Goal: Task Accomplishment & Management: Manage account settings

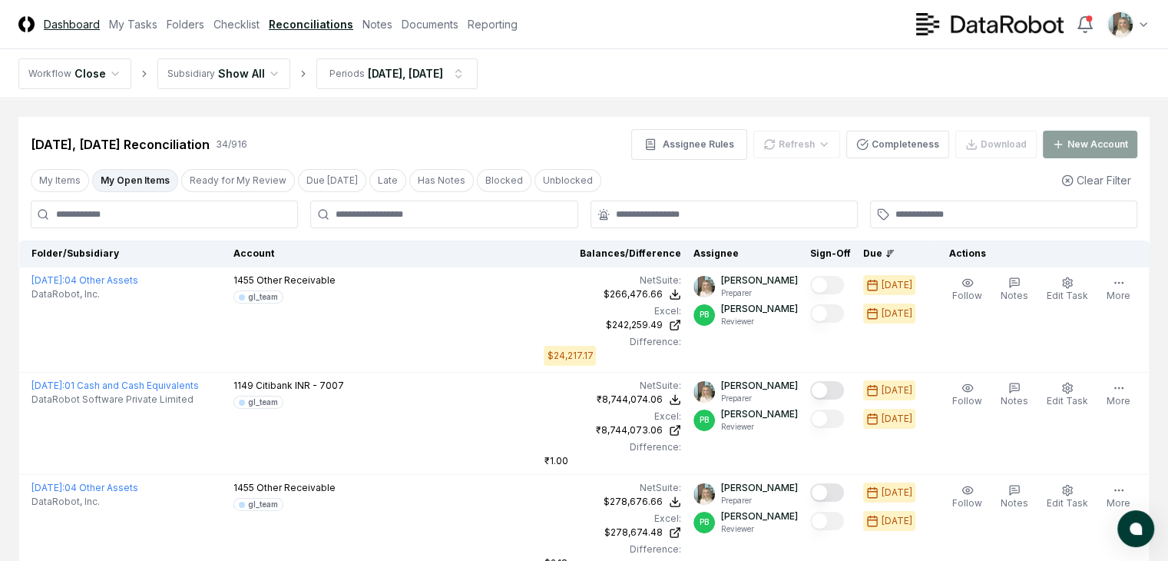
click at [80, 25] on link "Dashboard" at bounding box center [72, 24] width 56 height 16
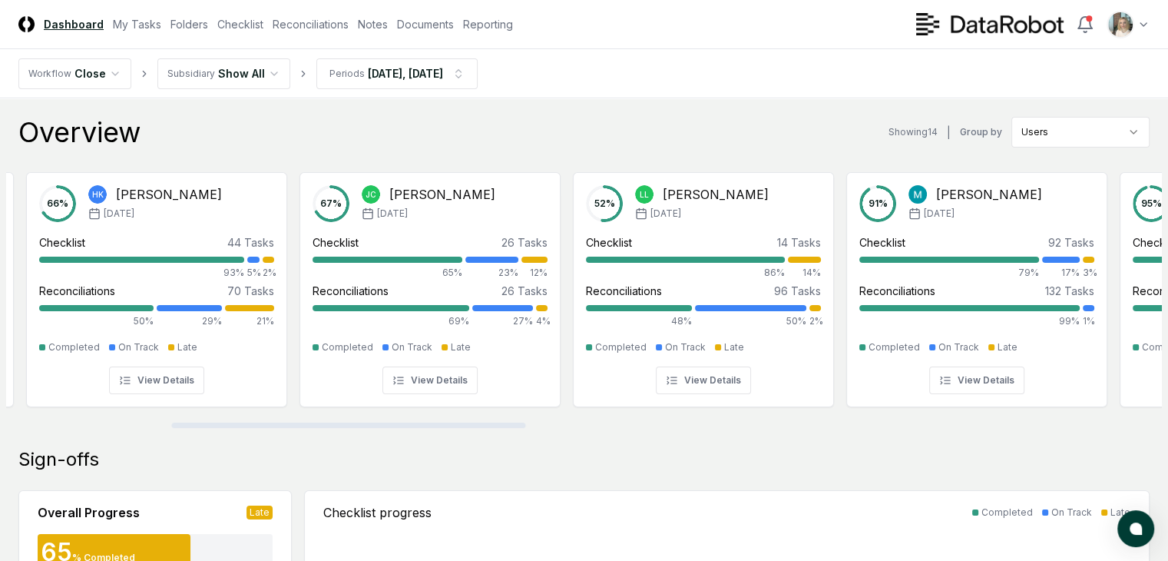
scroll to position [0, 596]
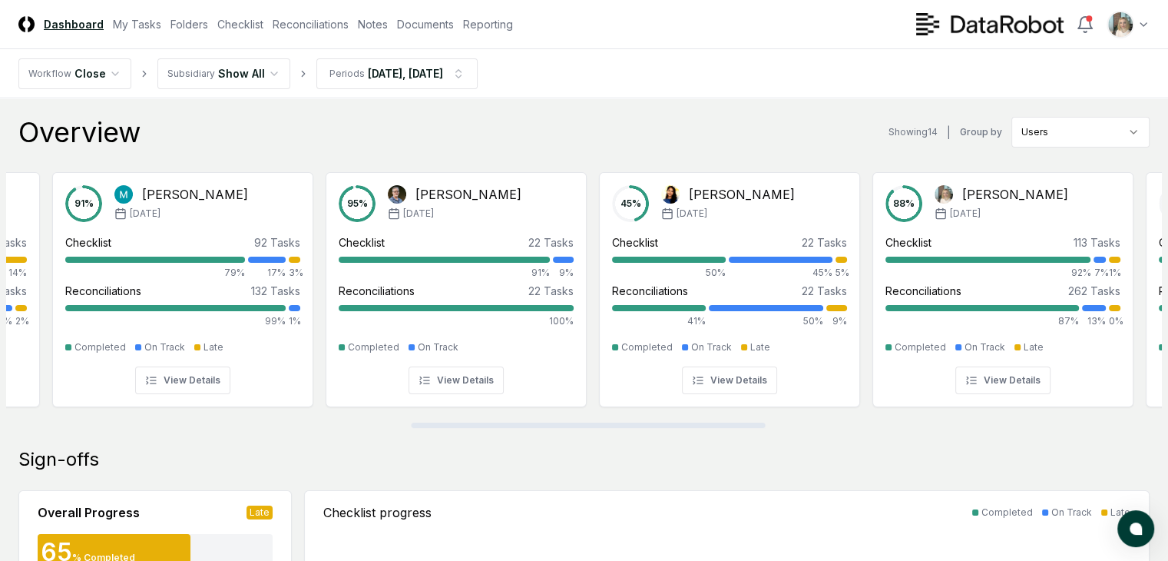
drag, startPoint x: 289, startPoint y: 425, endPoint x: 693, endPoint y: 339, distance: 413.2
click at [693, 422] on div at bounding box center [588, 424] width 354 height 5
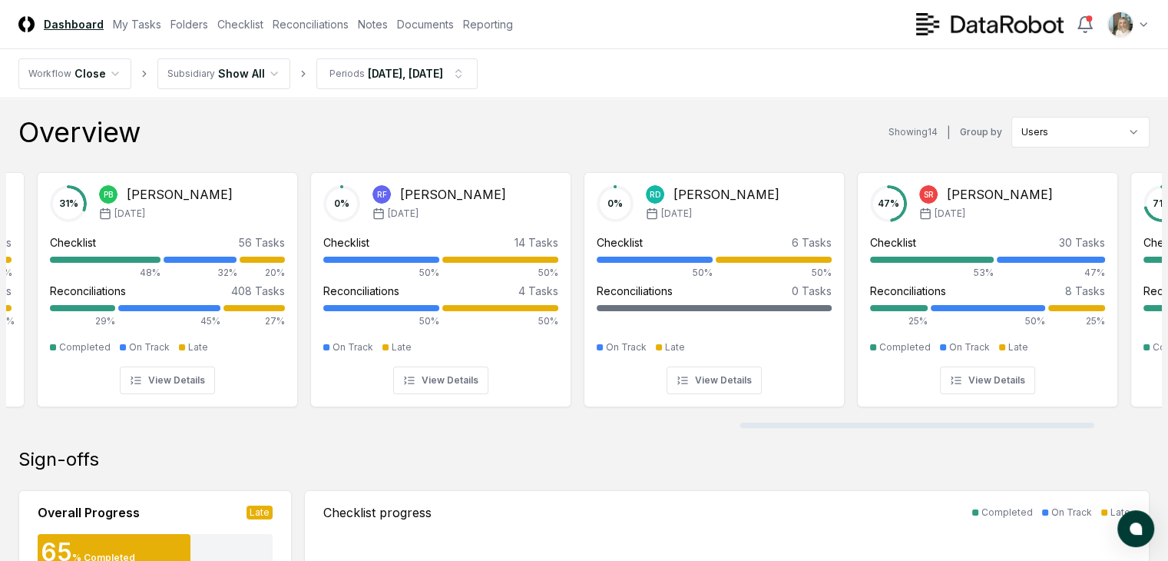
scroll to position [0, 2447]
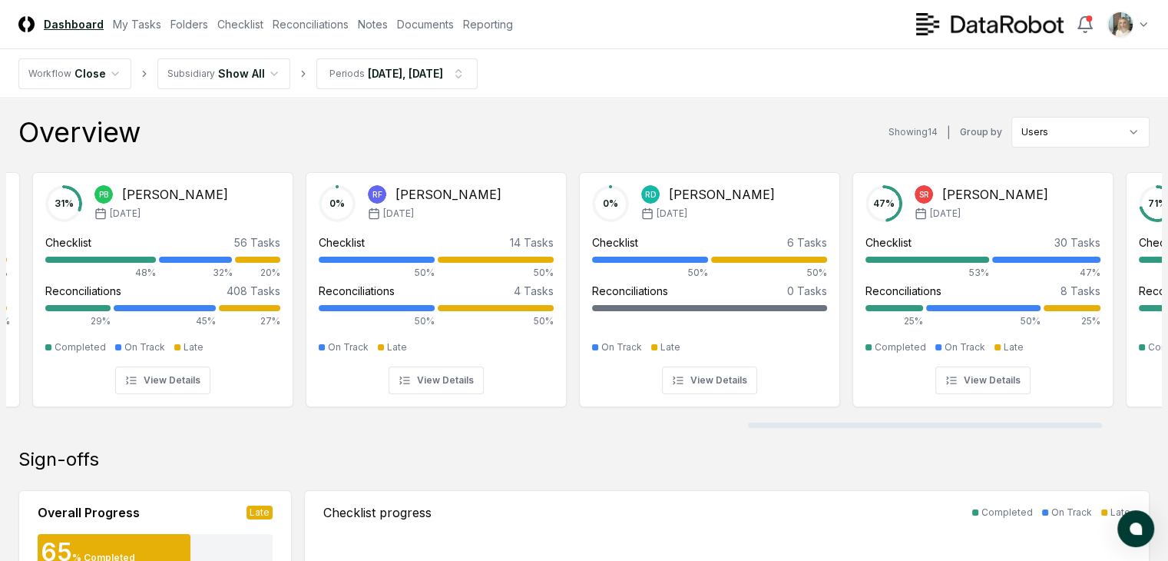
drag, startPoint x: 567, startPoint y: 424, endPoint x: 903, endPoint y: 422, distance: 336.4
click at [903, 422] on div at bounding box center [925, 424] width 354 height 5
drag, startPoint x: 847, startPoint y: 428, endPoint x: 912, endPoint y: 426, distance: 65.3
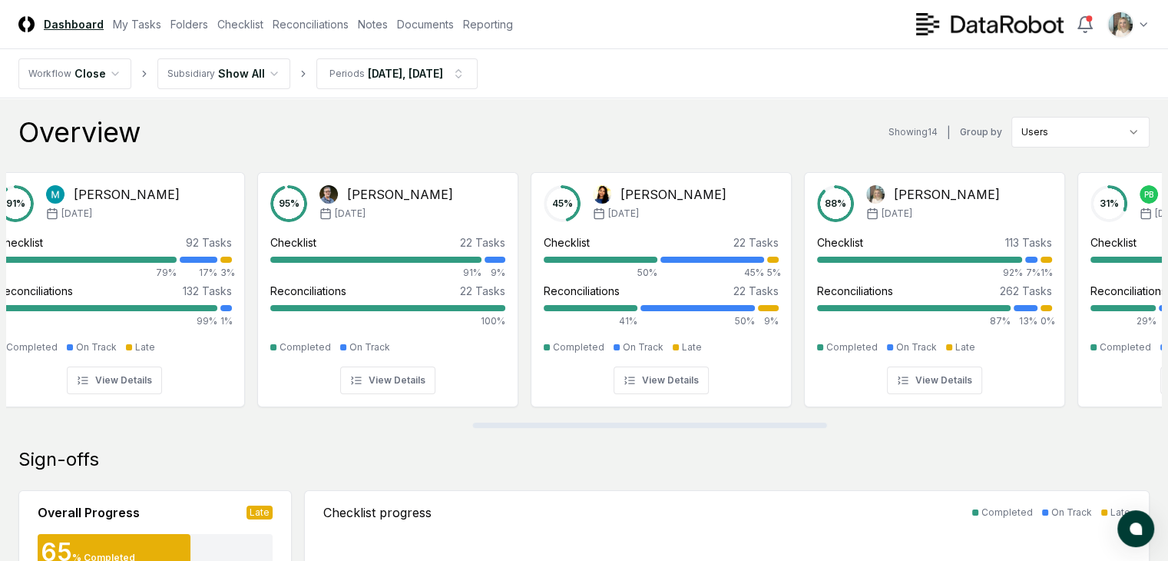
scroll to position [0, 1382]
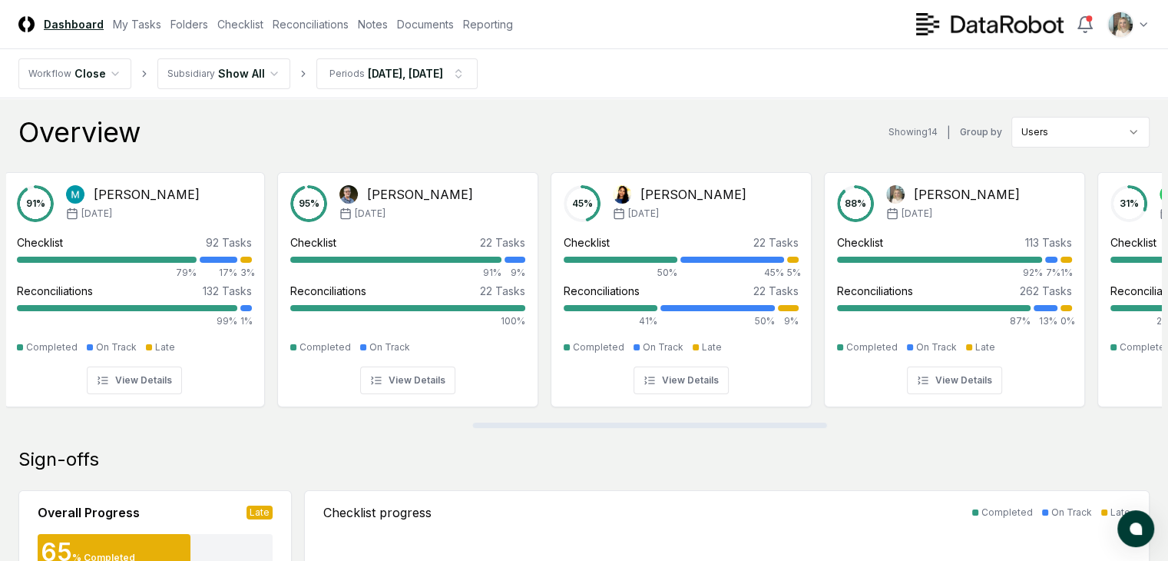
drag, startPoint x: 896, startPoint y: 424, endPoint x: 574, endPoint y: 429, distance: 322.6
click at [574, 428] on div at bounding box center [650, 424] width 354 height 5
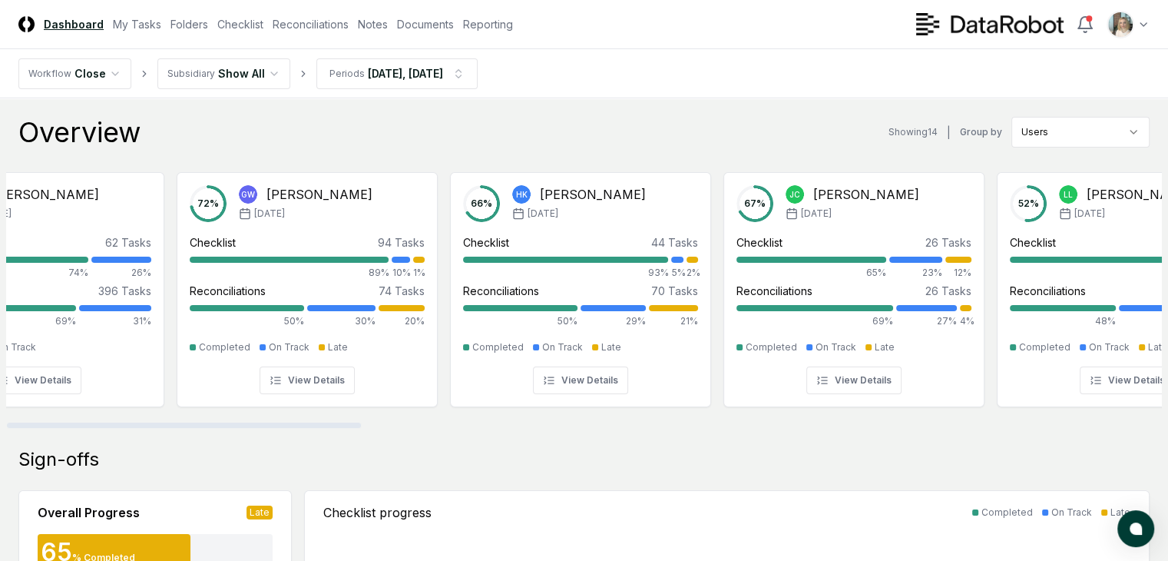
scroll to position [0, 0]
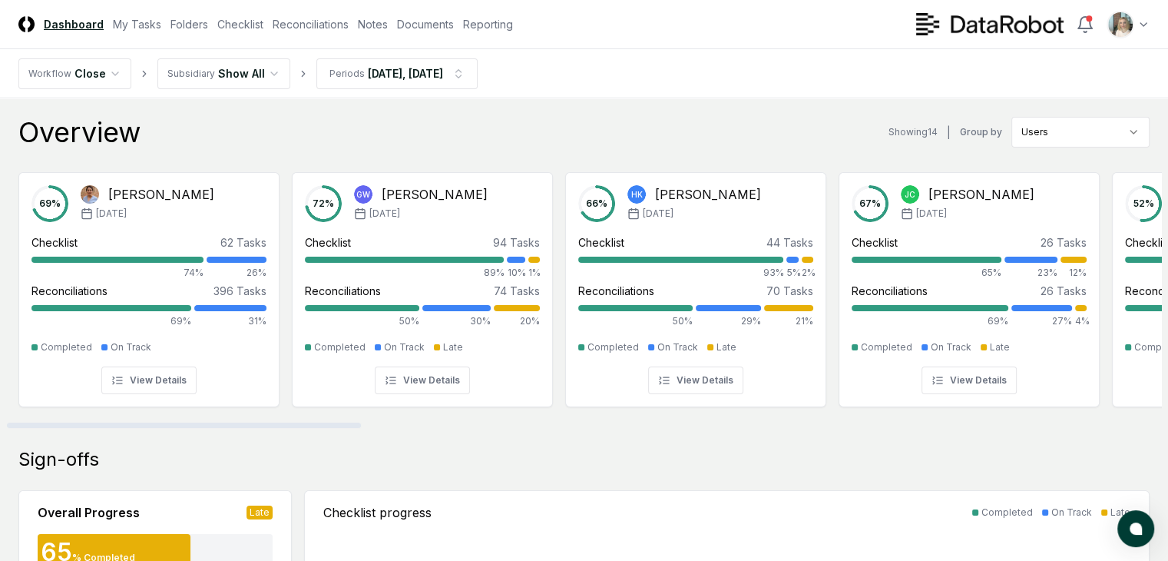
drag, startPoint x: 660, startPoint y: 422, endPoint x: 170, endPoint y: 402, distance: 491.1
click at [170, 422] on div at bounding box center [184, 424] width 354 height 5
click at [263, 22] on link "Checklist" at bounding box center [240, 24] width 46 height 16
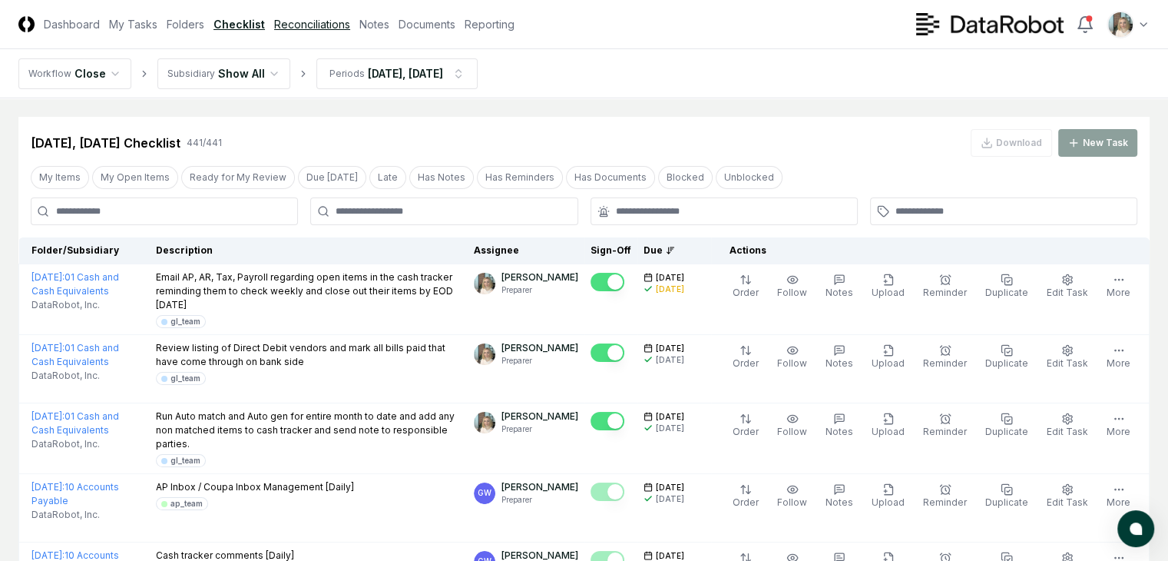
click at [350, 22] on link "Reconciliations" at bounding box center [312, 24] width 76 height 16
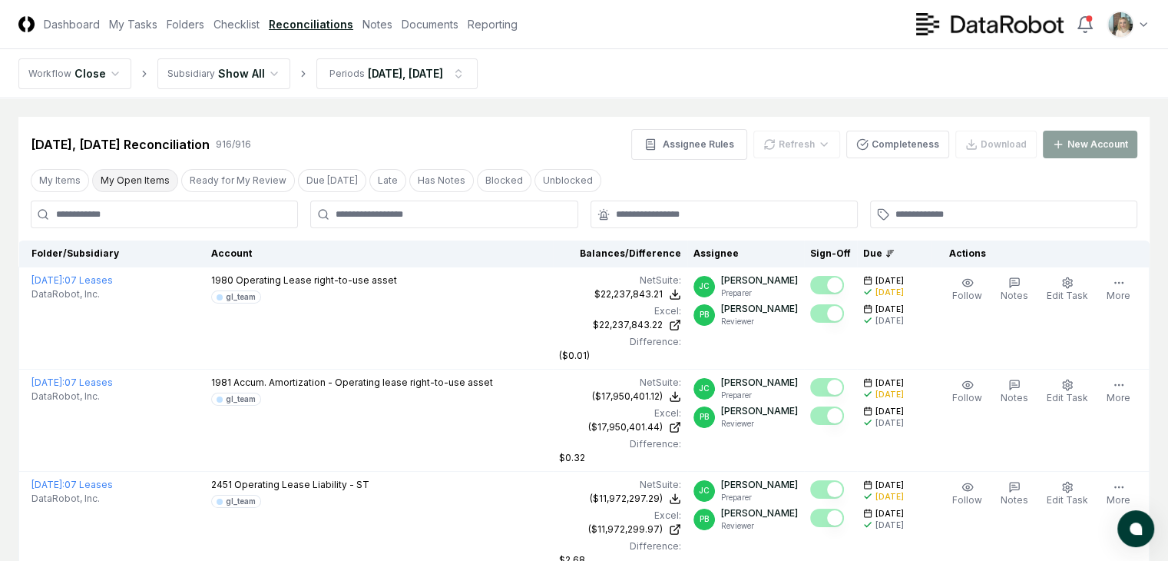
click at [147, 173] on button "My Open Items" at bounding box center [135, 180] width 86 height 23
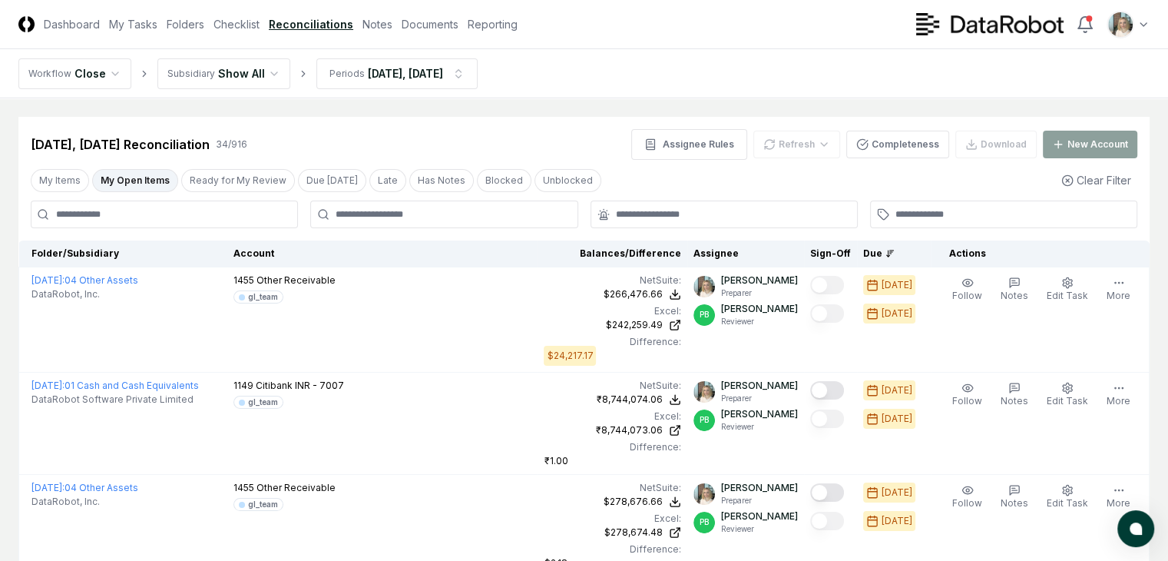
scroll to position [51, 0]
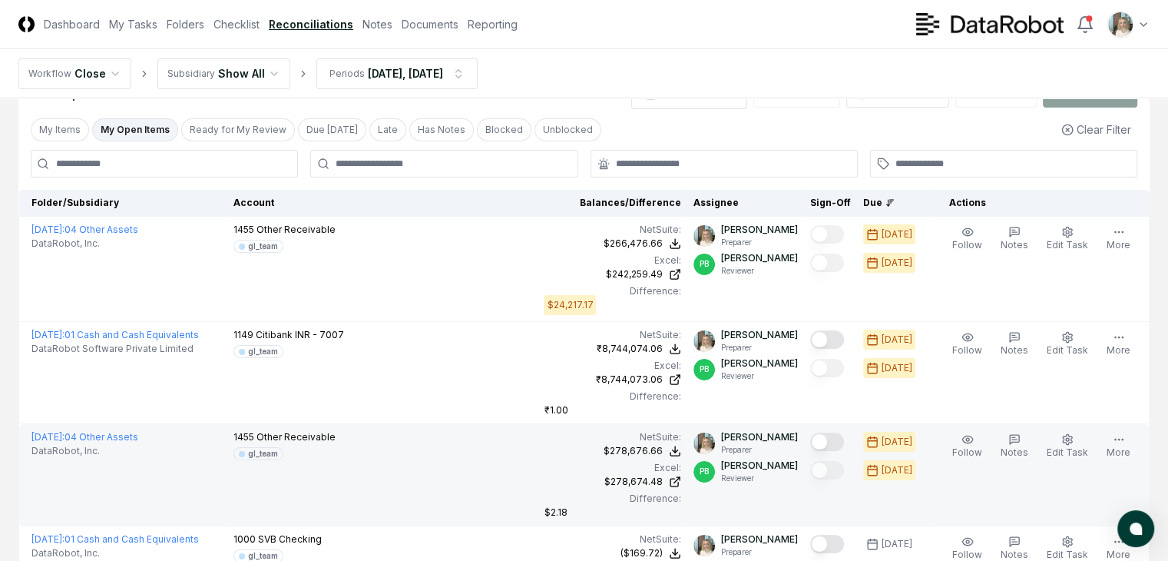
click at [823, 432] on button "Mark complete" at bounding box center [827, 441] width 34 height 18
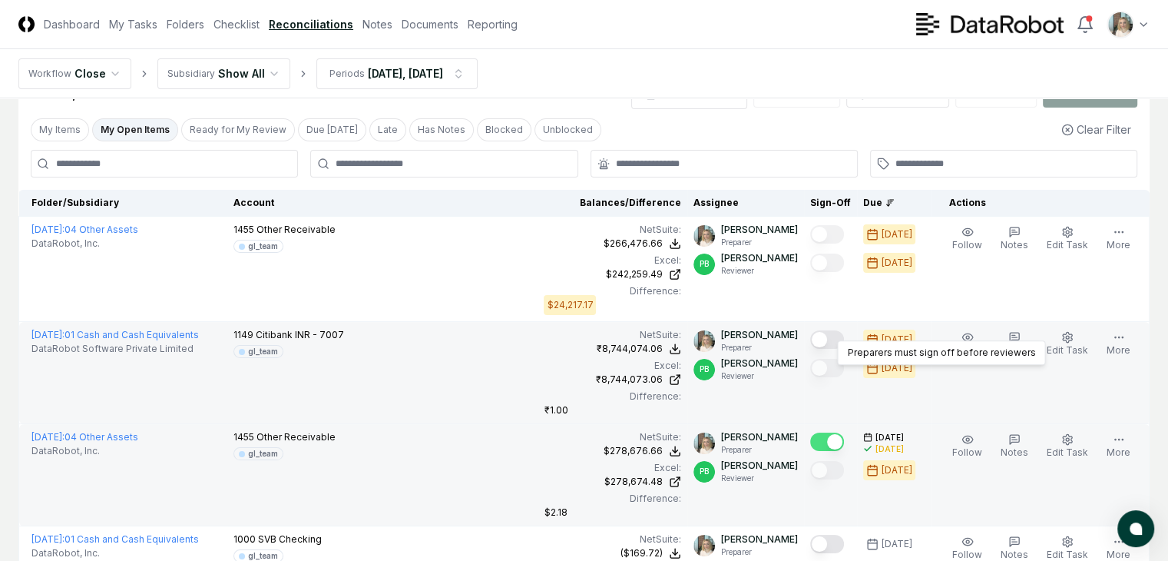
scroll to position [0, 0]
